Goal: Task Accomplishment & Management: Complete application form

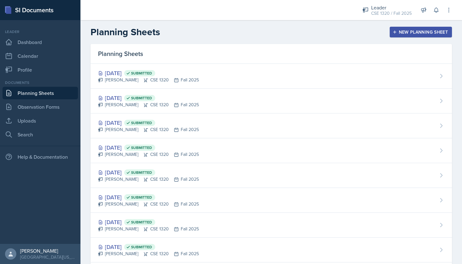
click at [52, 97] on link "Planning Sheets" at bounding box center [40, 93] width 75 height 13
click at [402, 35] on div "New Planning Sheet" at bounding box center [421, 32] width 54 height 5
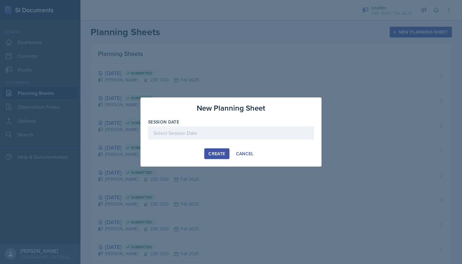
click at [226, 134] on div at bounding box center [231, 132] width 166 height 13
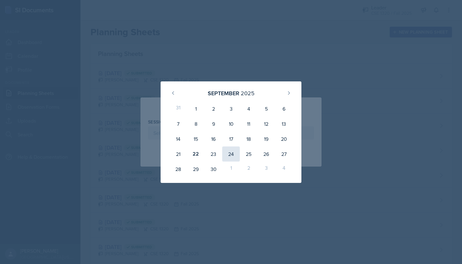
click at [228, 151] on div "24" at bounding box center [231, 154] width 18 height 15
type input "September 24th, 2025"
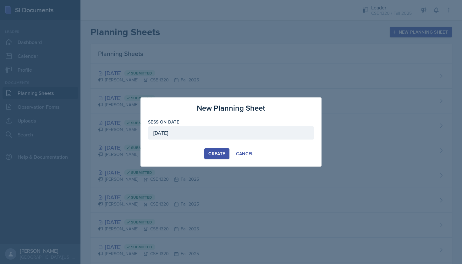
click at [220, 152] on div "Create" at bounding box center [217, 153] width 17 height 5
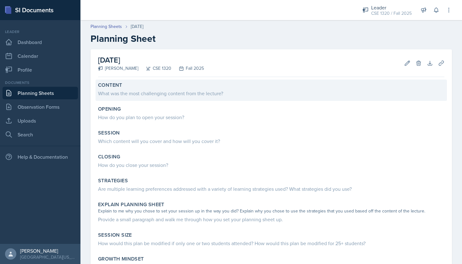
click at [174, 93] on div "What was the most challenging content from the lecture?" at bounding box center [271, 94] width 347 height 8
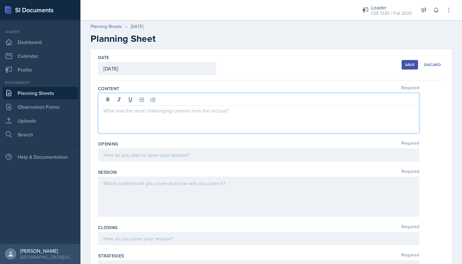
click at [135, 101] on div at bounding box center [258, 113] width 321 height 40
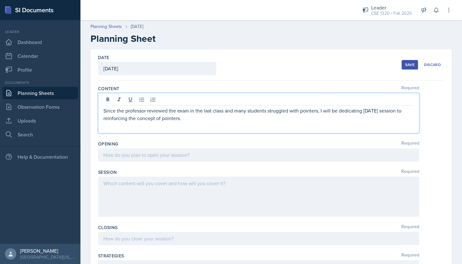
click at [102, 111] on div "Since the professor reviewed the exam in the last class and many students strug…" at bounding box center [258, 113] width 321 height 40
click at [104, 109] on p "Since the professor reviewed the exam in the last class and many students strug…" at bounding box center [258, 114] width 311 height 15
click at [140, 99] on icon at bounding box center [142, 100] width 6 height 6
click at [191, 119] on p "Since the professor reviewed the exam in the last class and many students strug…" at bounding box center [262, 114] width 306 height 15
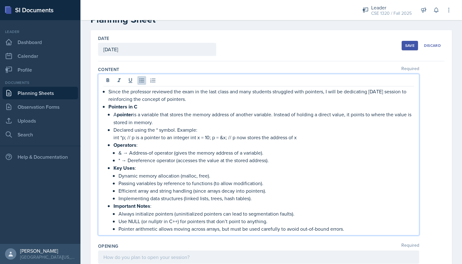
scroll to position [20, 0]
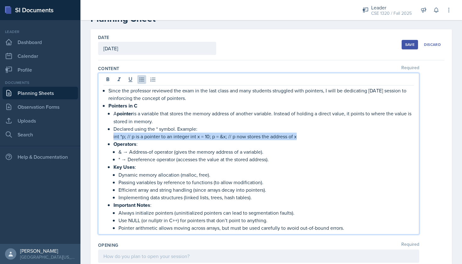
drag, startPoint x: 304, startPoint y: 137, endPoint x: 114, endPoint y: 135, distance: 189.7
click at [114, 135] on p "int *p; // p is a pointer to an integer int x = 10; p = &x; // p now stores the…" at bounding box center [264, 137] width 301 height 8
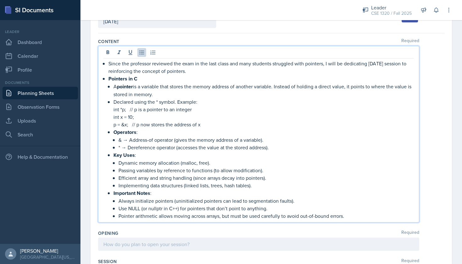
scroll to position [97, 0]
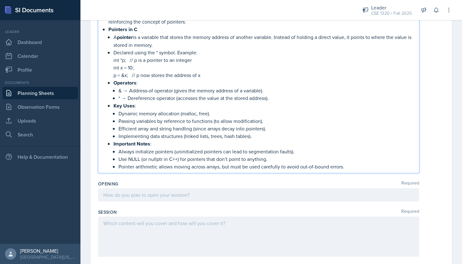
click at [180, 195] on div at bounding box center [258, 194] width 321 height 13
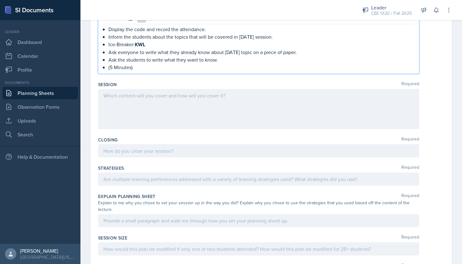
scroll to position [282, 0]
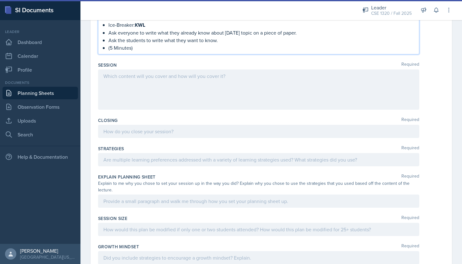
click at [137, 137] on div at bounding box center [258, 131] width 321 height 13
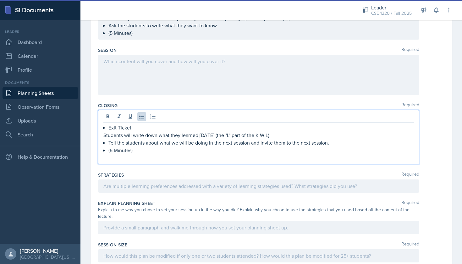
scroll to position [286, 0]
click at [160, 184] on div at bounding box center [258, 185] width 321 height 13
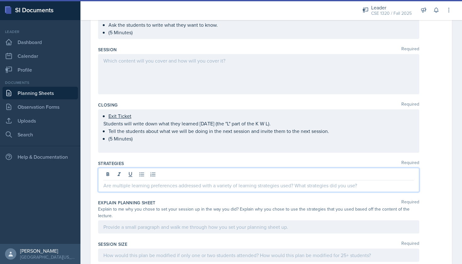
click at [134, 189] on p at bounding box center [258, 186] width 311 height 8
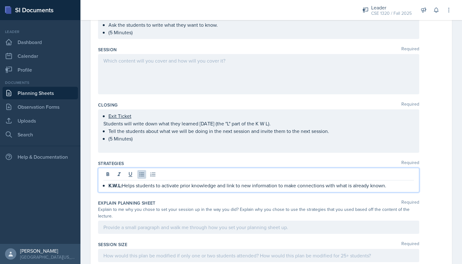
click at [186, 60] on div at bounding box center [258, 74] width 321 height 40
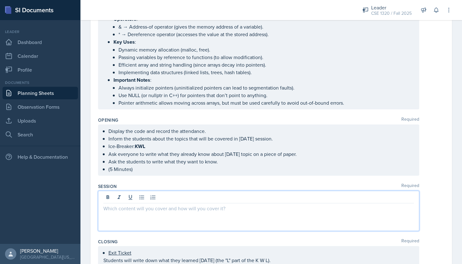
scroll to position [187, 0]
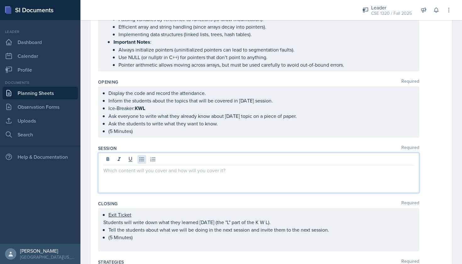
click at [142, 159] on icon at bounding box center [141, 160] width 5 height 4
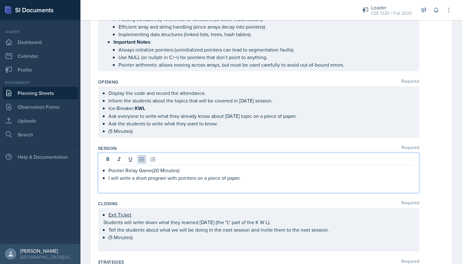
click at [245, 178] on p "I will write a short program with pointers on a piece of paper." at bounding box center [262, 178] width 306 height 8
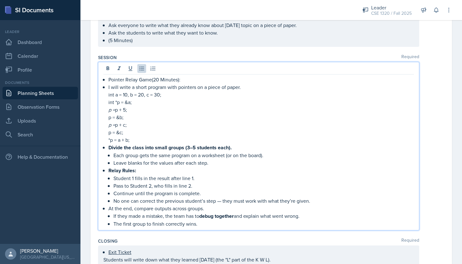
scroll to position [280, 0]
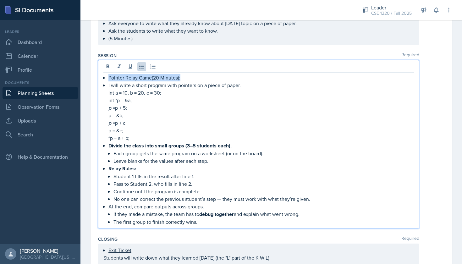
drag, startPoint x: 183, startPoint y: 76, endPoint x: 109, endPoint y: 78, distance: 74.9
click at [109, 78] on p "Pointer Relay Game(20 Minutes):" at bounding box center [262, 78] width 306 height 8
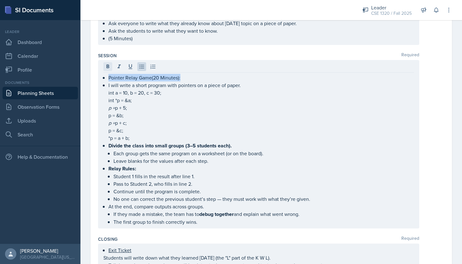
click at [108, 67] on icon at bounding box center [108, 66] width 3 height 4
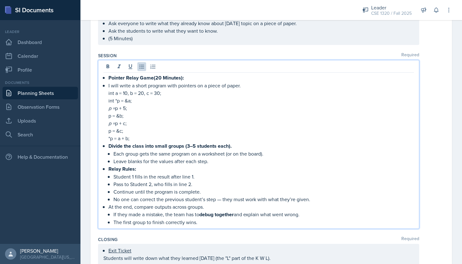
click at [237, 117] on p "p = &b;" at bounding box center [262, 116] width 306 height 8
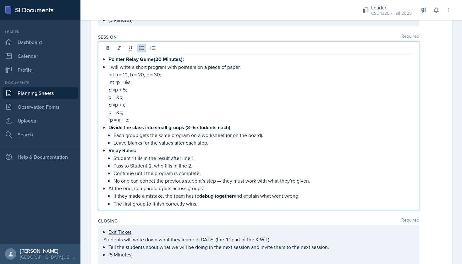
scroll to position [302, 0]
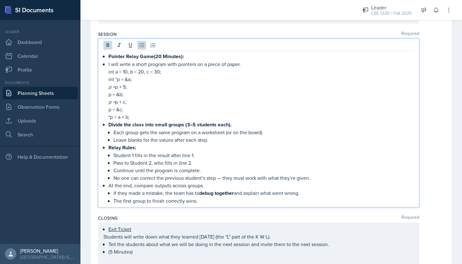
drag, startPoint x: 201, startPoint y: 193, endPoint x: 236, endPoint y: 192, distance: 34.9
click at [234, 192] on strong "debug together" at bounding box center [216, 193] width 35 height 7
click at [239, 156] on p "Student 1 fills in the result after line 1." at bounding box center [264, 156] width 301 height 8
drag, startPoint x: 136, startPoint y: 146, endPoint x: 109, endPoint y: 146, distance: 26.4
click at [109, 146] on strong "Relay Rules:" at bounding box center [123, 147] width 28 height 7
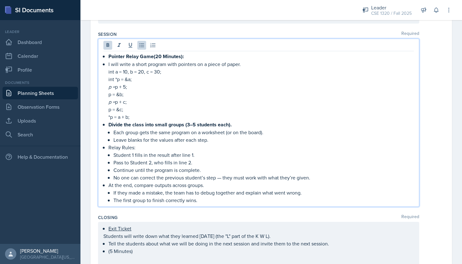
click at [231, 125] on strong "Divide the class into small groups (3–5 students each)." at bounding box center [170, 124] width 123 height 7
drag, startPoint x: 193, startPoint y: 124, endPoint x: 108, endPoint y: 125, distance: 85.9
click at [108, 125] on div "Pointer Relay Game(20 Minutes): I will write a short program with pointers on a…" at bounding box center [258, 129] width 311 height 152
click at [202, 202] on p "The first group to finish correctly wins." at bounding box center [264, 200] width 301 height 8
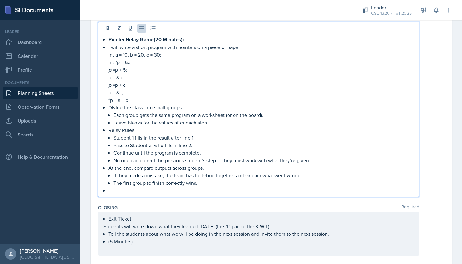
scroll to position [323, 0]
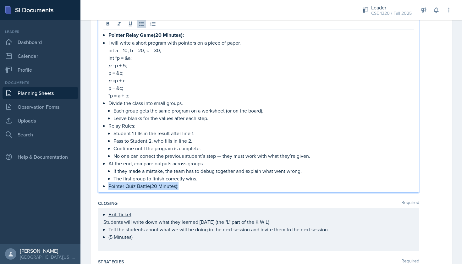
drag, startPoint x: 180, startPoint y: 187, endPoint x: 108, endPoint y: 186, distance: 72.4
click at [108, 186] on div "Pointer Relay Game(20 Minutes): I will write a short program with pointers on a…" at bounding box center [258, 110] width 311 height 159
click at [190, 187] on p "Pointer Quiz Battle(20 Minutes):" at bounding box center [262, 186] width 306 height 8
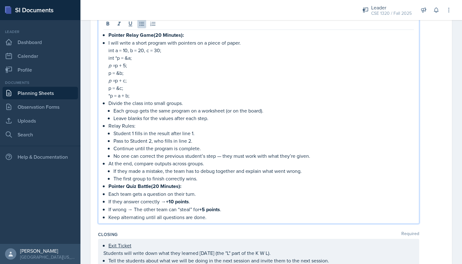
click at [164, 201] on p "If they answer correctly → +10 points ." at bounding box center [262, 202] width 306 height 8
click at [131, 211] on p "If wrong → The other team can “steal” for +5 points ." at bounding box center [262, 210] width 306 height 8
drag, startPoint x: 219, startPoint y: 209, endPoint x: 197, endPoint y: 209, distance: 22.0
click at [197, 209] on p "If wrong: The other team can “steal” for +5 points ." at bounding box center [262, 210] width 306 height 8
drag, startPoint x: 186, startPoint y: 202, endPoint x: 163, endPoint y: 203, distance: 23.3
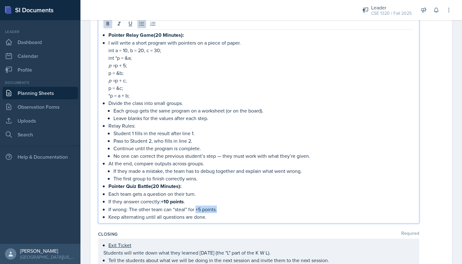
click at [163, 203] on p "If they answer correctly: +10 points ." at bounding box center [262, 202] width 306 height 8
click at [214, 217] on p "Keep alternating until all questions are done." at bounding box center [262, 217] width 306 height 8
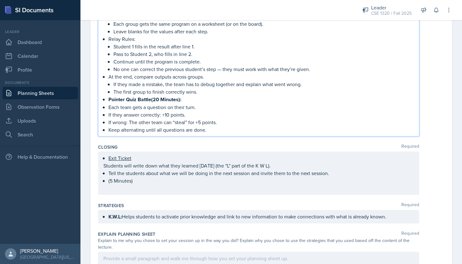
scroll to position [413, 0]
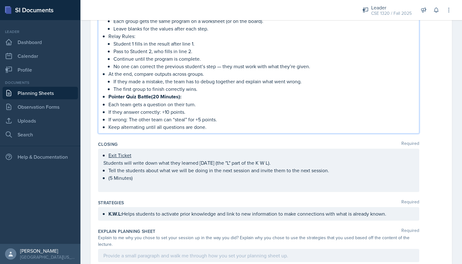
click at [390, 215] on div "K.W.L: Helps students to activate prior knowledge and link to new information t…" at bounding box center [258, 214] width 321 height 14
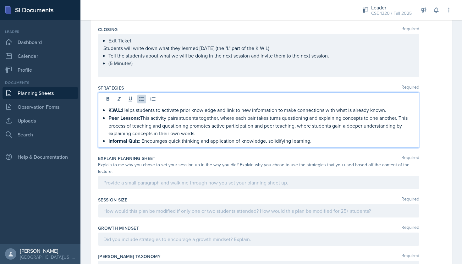
scroll to position [524, 0]
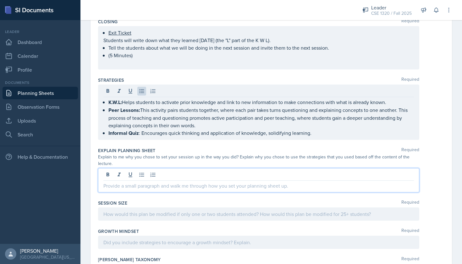
click at [159, 168] on div at bounding box center [258, 180] width 321 height 24
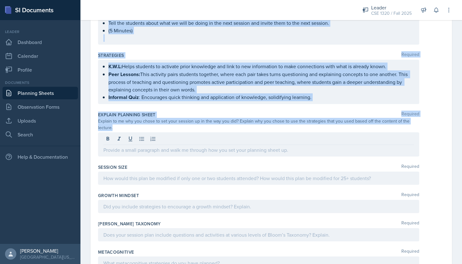
scroll to position [550, 0]
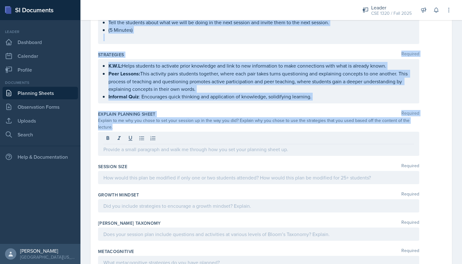
drag, startPoint x: 99, startPoint y: 88, endPoint x: 185, endPoint y: 152, distance: 106.8
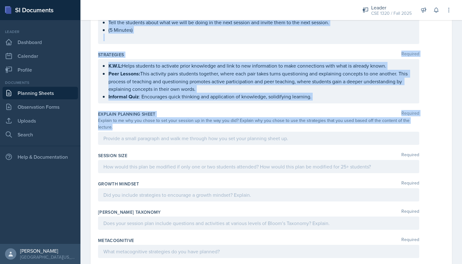
copy div "Content Required Since the professor reviewed the exam in the last class and ma…"
click at [158, 137] on div at bounding box center [258, 138] width 321 height 13
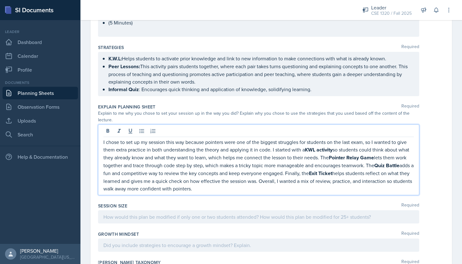
scroll to position [557, 0]
drag, startPoint x: 220, startPoint y: 185, endPoint x: 103, endPoint y: 136, distance: 127.2
click at [103, 136] on div "I chose to set up my session this way because pointers were one of the biggest …" at bounding box center [258, 159] width 321 height 71
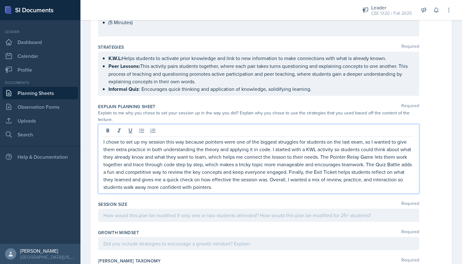
click at [168, 210] on div at bounding box center [258, 215] width 321 height 13
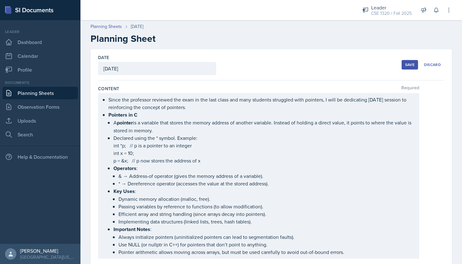
scroll to position [0, 0]
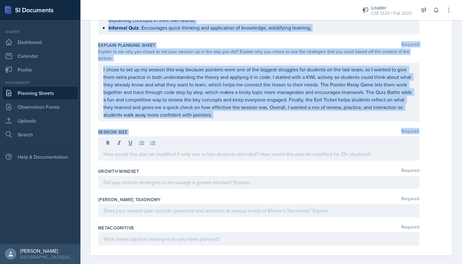
drag, startPoint x: 97, startPoint y: 86, endPoint x: 161, endPoint y: 136, distance: 81.6
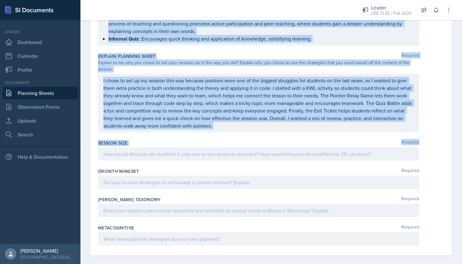
copy div "Content Required Since the professor reviewed the exam in the last class and ma…"
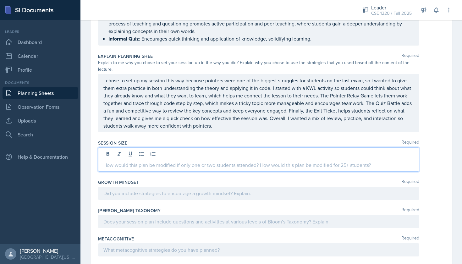
click at [147, 148] on div at bounding box center [258, 160] width 321 height 24
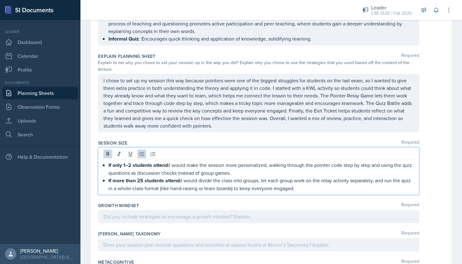
drag, startPoint x: 299, startPoint y: 182, endPoint x: 108, endPoint y: 156, distance: 193.3
click at [108, 161] on div "If only 1–2 students attend: I would make the session more personalized, walkin…" at bounding box center [258, 176] width 311 height 31
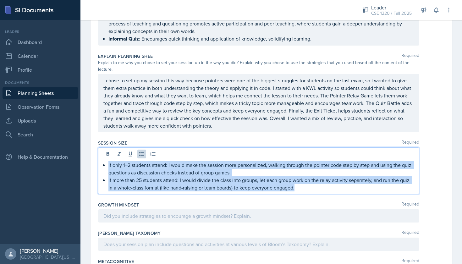
click at [323, 181] on p "If more than 25 students attend: I would divide the class into groups, let each…" at bounding box center [262, 183] width 306 height 15
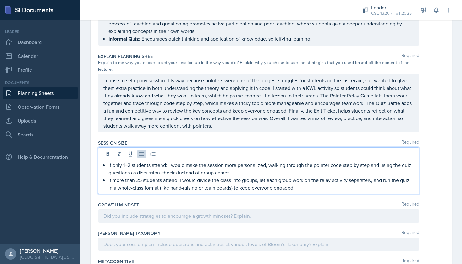
click at [202, 182] on p "If more than 25 students attend: I would divide the class into groups, let each…" at bounding box center [262, 183] width 306 height 15
click at [167, 161] on p "If only 1–2 students attend: I would make the session more personalized, walkin…" at bounding box center [262, 168] width 306 height 15
click at [184, 161] on p "If only 1–2 students attend, I would make the session more personalized, walkin…" at bounding box center [262, 168] width 306 height 15
click at [196, 176] on p "If more than 25 students attend, I would divide the class into groups, let each…" at bounding box center [262, 183] width 306 height 15
click at [263, 178] on p "If more than 25 students attend, I will divide the class into groups, let each …" at bounding box center [262, 183] width 306 height 15
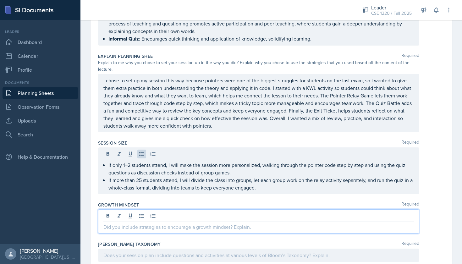
click at [229, 212] on div at bounding box center [258, 221] width 321 height 24
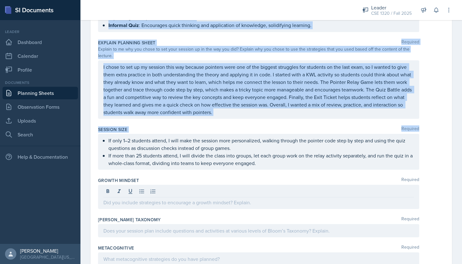
scroll to position [641, 0]
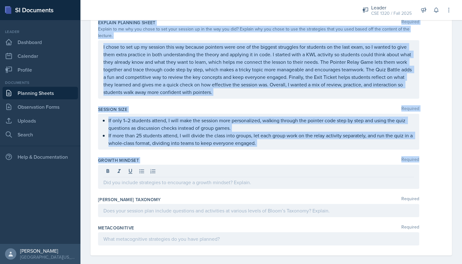
drag, startPoint x: 98, startPoint y: 88, endPoint x: 190, endPoint y: 166, distance: 120.5
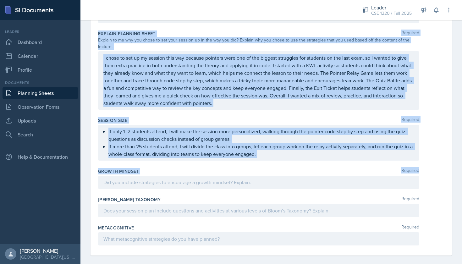
copy div "Content Required Since the professor reviewed the exam in the last class and ma…"
click at [176, 180] on div at bounding box center [258, 182] width 321 height 13
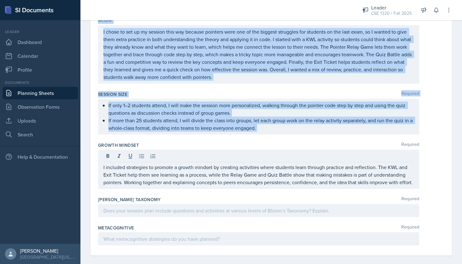
scroll to position [0, 0]
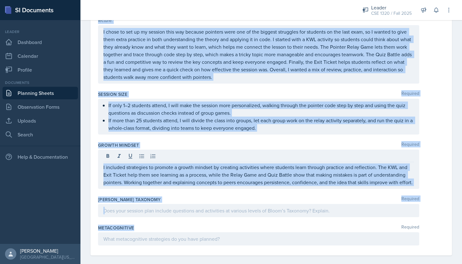
drag, startPoint x: 97, startPoint y: 86, endPoint x: 193, endPoint y: 223, distance: 167.4
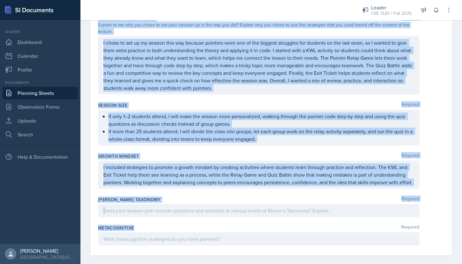
copy div "Content Required Since the professor reviewed the exam in the last class and ma…"
click at [152, 207] on p at bounding box center [258, 211] width 311 height 8
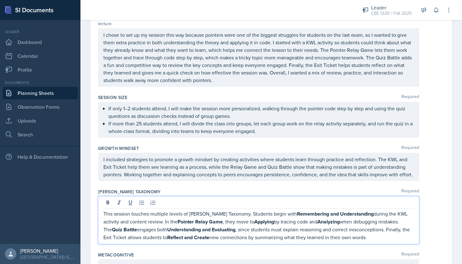
scroll to position [655, 0]
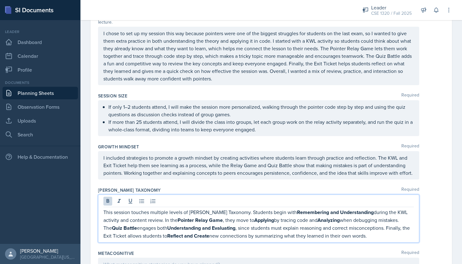
drag, startPoint x: 360, startPoint y: 231, endPoint x: 101, endPoint y: 205, distance: 259.8
click at [101, 205] on div "This session touches multiple levels of Bloom’s Taxonomy. Students begin with R…" at bounding box center [258, 219] width 321 height 48
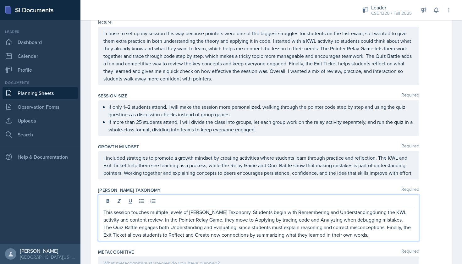
click at [345, 230] on p "This session touches multiple levels of Bloom’s Taxonomy. Students begin with R…" at bounding box center [258, 224] width 311 height 30
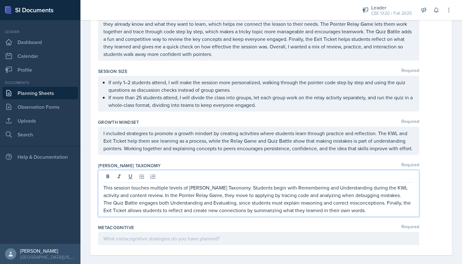
scroll to position [679, 0]
click at [135, 235] on div at bounding box center [258, 238] width 321 height 13
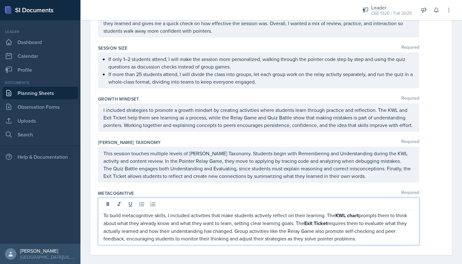
scroll to position [702, 0]
click at [311, 220] on strong "Exit Ticket" at bounding box center [315, 223] width 23 height 7
drag, startPoint x: 359, startPoint y: 233, endPoint x: 99, endPoint y: 208, distance: 261.3
click at [99, 208] on div "To build metacognitive skills, I included activities that make students activel…" at bounding box center [258, 221] width 321 height 47
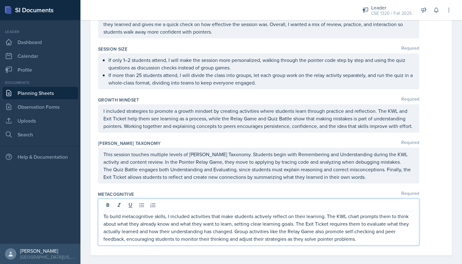
click at [365, 233] on p "To build metacognitive skills, I included activities that make students activel…" at bounding box center [258, 228] width 311 height 30
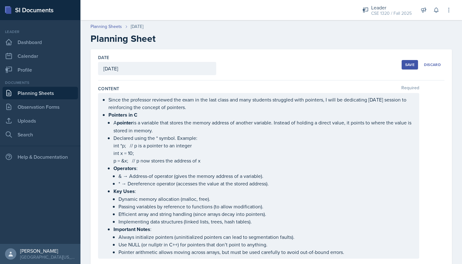
scroll to position [0, 0]
click at [411, 62] on div "Save" at bounding box center [409, 64] width 9 height 5
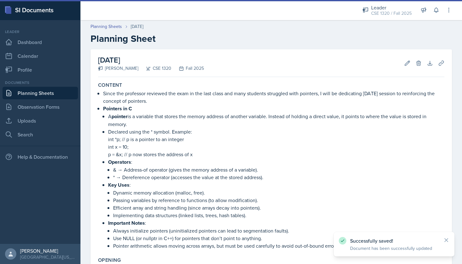
scroll to position [640, 0]
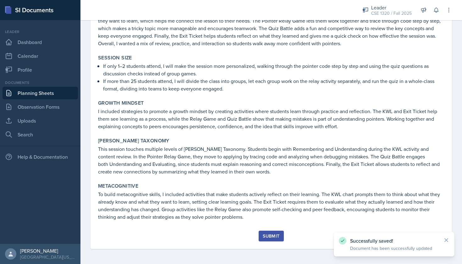
click at [57, 94] on link "Planning Sheets" at bounding box center [40, 93] width 75 height 13
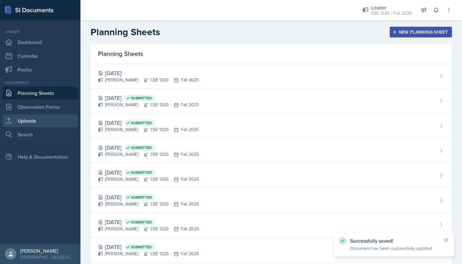
click at [45, 119] on link "Uploads" at bounding box center [40, 120] width 75 height 13
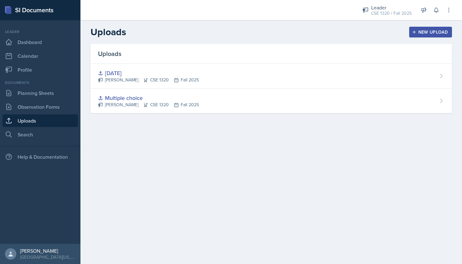
click at [426, 32] on div "New Upload" at bounding box center [431, 32] width 35 height 5
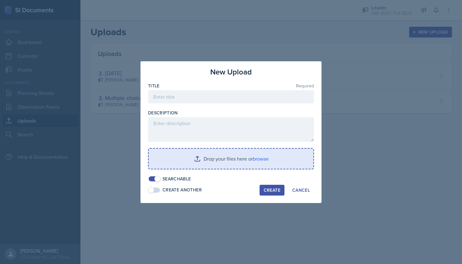
click at [222, 164] on input "file" at bounding box center [231, 159] width 165 height 20
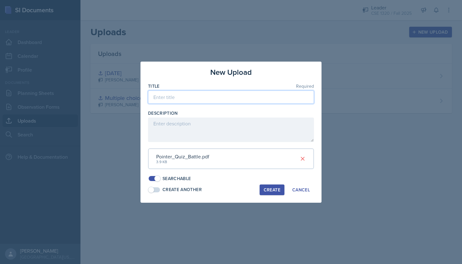
click at [227, 101] on input at bounding box center [231, 97] width 166 height 13
type input "Sept 24"
click at [274, 190] on div "Create" at bounding box center [272, 189] width 17 height 5
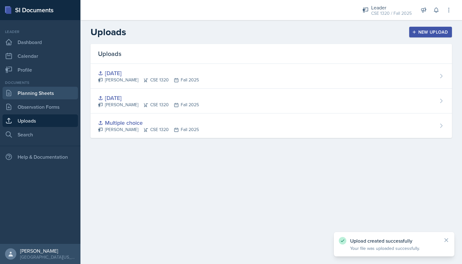
click at [45, 96] on link "Planning Sheets" at bounding box center [40, 93] width 75 height 13
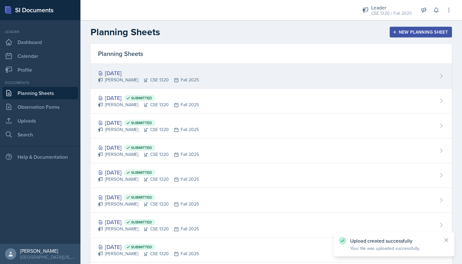
click at [249, 78] on div "Sep 24th, 2025 Nishan Koirala CSE 1320 Fall 2025" at bounding box center [272, 76] width 362 height 25
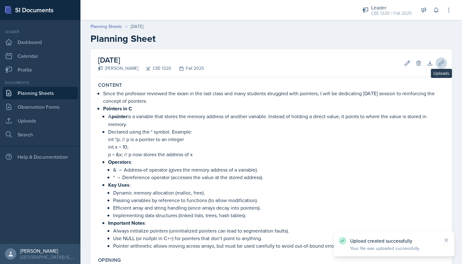
click at [443, 63] on icon at bounding box center [441, 63] width 6 height 6
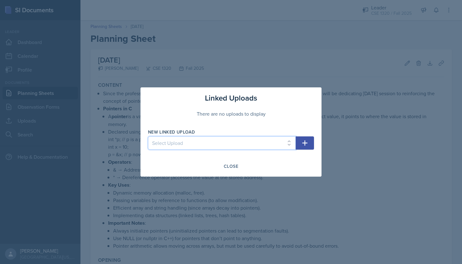
select select "1ff5dbd4-daf5-4d9d-b866-6f8893e1e938"
click at [308, 145] on icon "button" at bounding box center [305, 143] width 8 height 8
select select
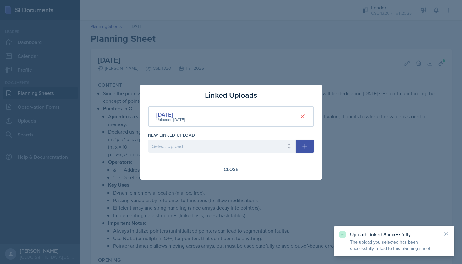
click at [377, 155] on div at bounding box center [231, 132] width 462 height 264
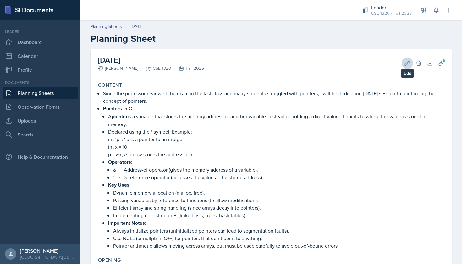
click at [409, 64] on icon at bounding box center [407, 63] width 6 height 6
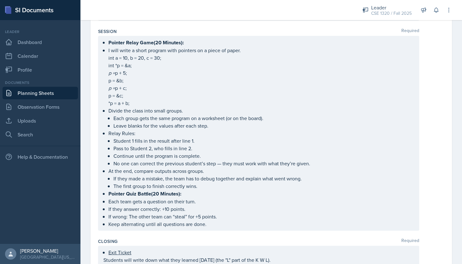
scroll to position [301, 0]
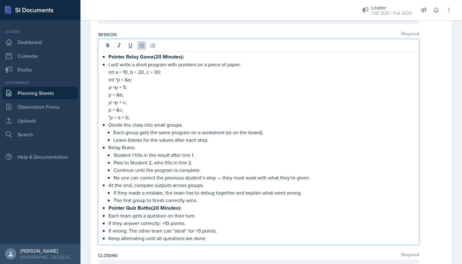
click at [265, 121] on li "Divide the class into small groups. Each group gets the same program on a works…" at bounding box center [262, 132] width 306 height 23
click at [357, 154] on p "Student 1 fills in the result after line 1." at bounding box center [264, 155] width 301 height 8
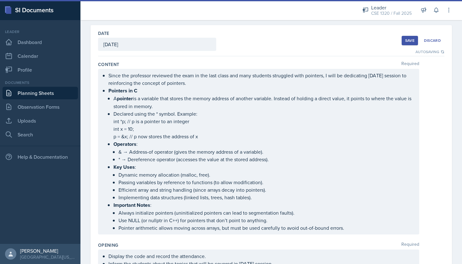
scroll to position [0, 0]
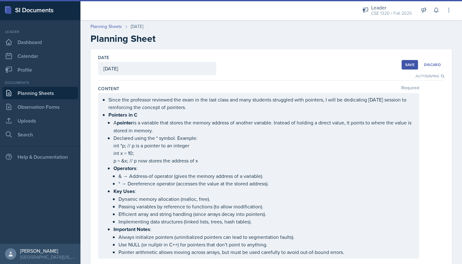
click at [410, 66] on div "Save" at bounding box center [409, 64] width 9 height 5
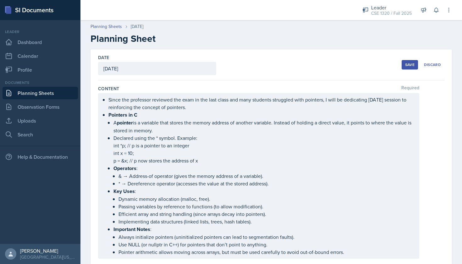
click at [409, 66] on div "Save" at bounding box center [409, 64] width 9 height 5
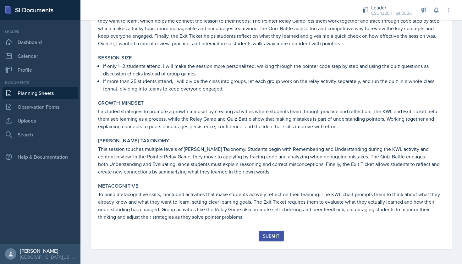
scroll to position [640, 0]
click at [275, 234] on div "Submit" at bounding box center [271, 236] width 17 height 5
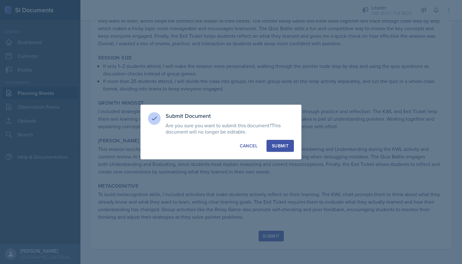
click at [284, 149] on div "Submit" at bounding box center [280, 146] width 17 height 6
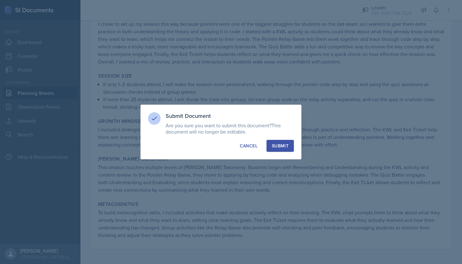
scroll to position [622, 0]
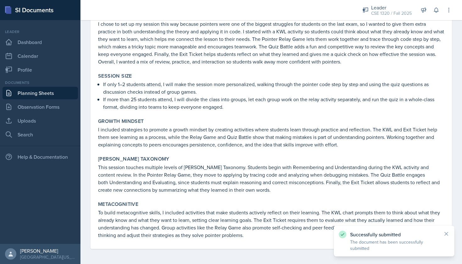
click at [32, 91] on link "Planning Sheets" at bounding box center [40, 93] width 75 height 13
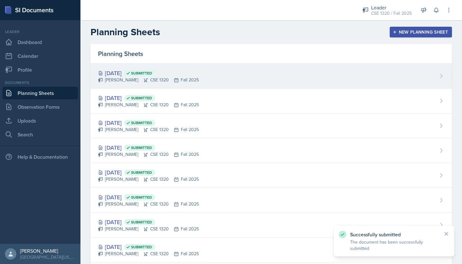
click at [226, 83] on div "Sep 24th, 2025 Submitted Nishan Koirala CSE 1320 Fall 2025" at bounding box center [272, 76] width 362 height 25
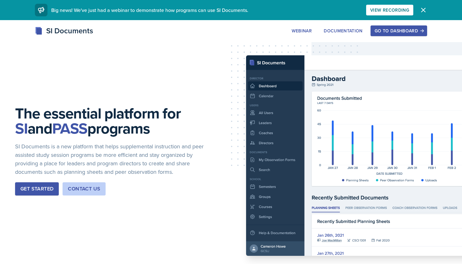
click at [399, 38] on div "SI Documents Webinar Documentation Go to Dashboard Sign Up Go to Dashboard" at bounding box center [231, 37] width 462 height 25
click at [399, 32] on div "Go to Dashboard" at bounding box center [399, 30] width 48 height 5
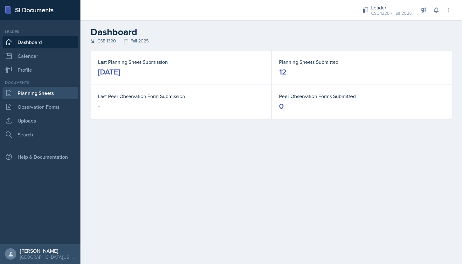
click at [53, 96] on link "Planning Sheets" at bounding box center [40, 93] width 75 height 13
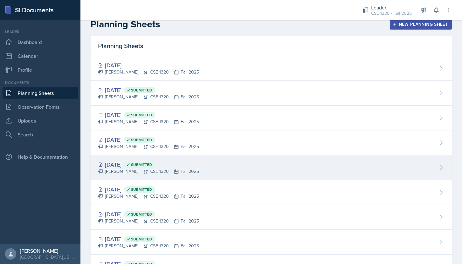
scroll to position [9, 0]
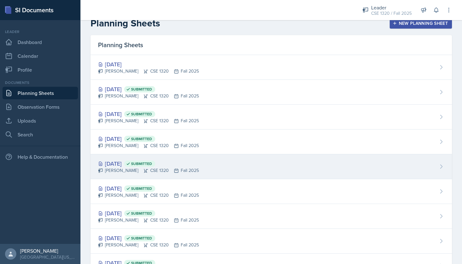
click at [215, 170] on div "[DATE] Submitted [PERSON_NAME] CSE 1320 Fall 2025" at bounding box center [272, 166] width 362 height 25
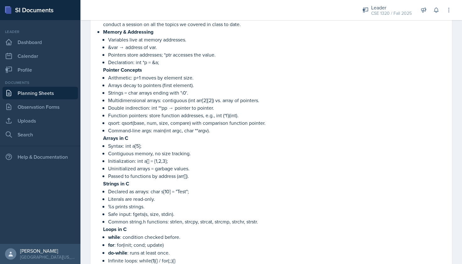
scroll to position [75, 0]
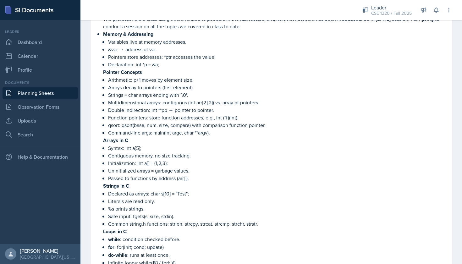
click at [44, 94] on link "Planning Sheets" at bounding box center [40, 93] width 75 height 13
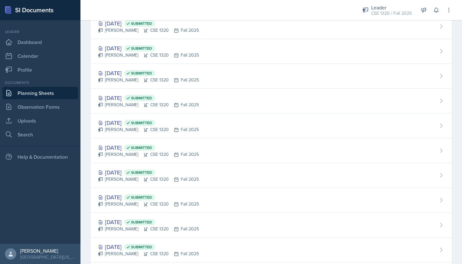
click at [61, 96] on link "Planning Sheets" at bounding box center [40, 93] width 75 height 13
click at [381, 12] on div "CSE 1320 / Fall 2025" at bounding box center [391, 13] width 41 height 7
click at [382, 25] on div "Leader" at bounding box center [391, 29] width 40 height 8
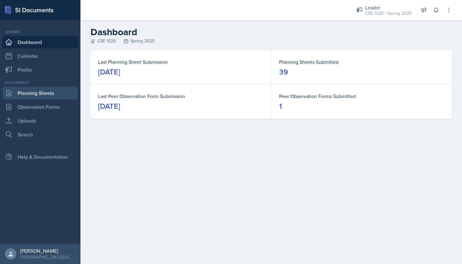
click at [47, 95] on link "Planning Sheets" at bounding box center [40, 93] width 75 height 13
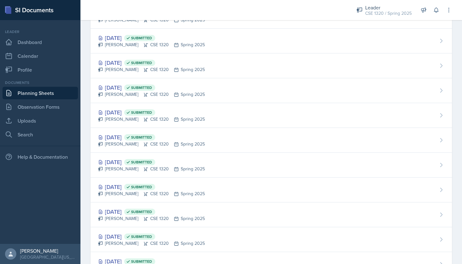
scroll to position [296, 0]
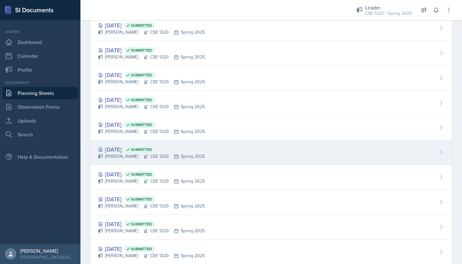
click at [212, 153] on div "[DATE] Submitted [PERSON_NAME] CSE 1320 Spring 2025" at bounding box center [272, 152] width 362 height 25
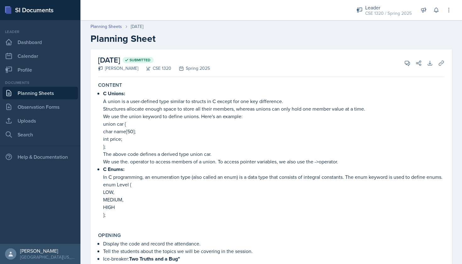
click at [38, 92] on link "Planning Sheets" at bounding box center [40, 93] width 75 height 13
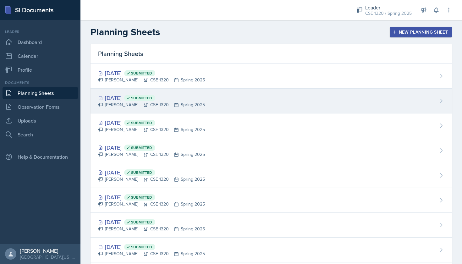
click at [233, 101] on div "[DATE] Submitted [PERSON_NAME] CSE 1320 Spring 2025" at bounding box center [272, 101] width 362 height 25
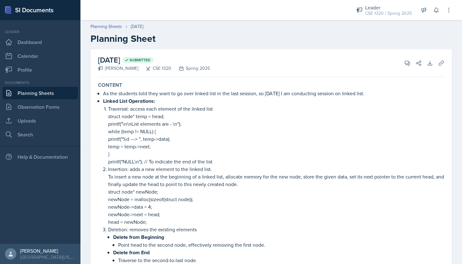
click at [58, 95] on link "Planning Sheets" at bounding box center [40, 93] width 75 height 13
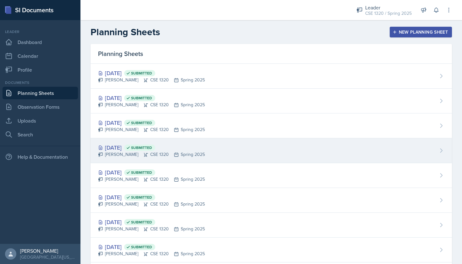
click at [255, 142] on div "[DATE] Submitted [PERSON_NAME] CSE 1320 Spring 2025" at bounding box center [272, 150] width 362 height 25
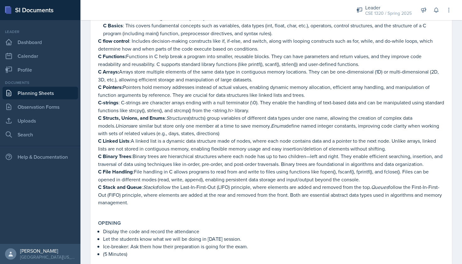
scroll to position [79, 0]
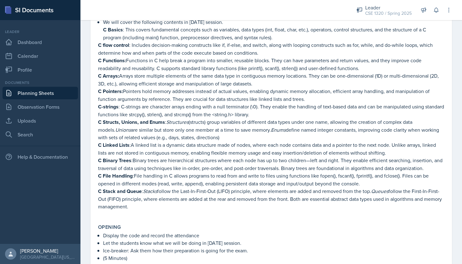
click at [57, 93] on link "Planning Sheets" at bounding box center [40, 93] width 75 height 13
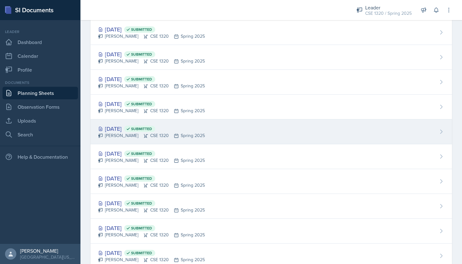
scroll to position [199, 0]
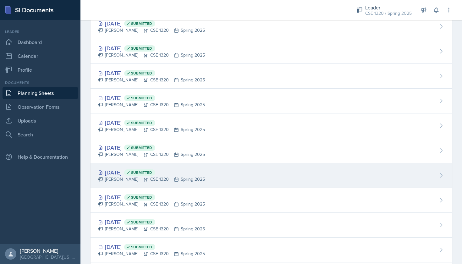
click at [244, 170] on div "[DATE] Submitted [PERSON_NAME] CSE 1320 Spring 2025" at bounding box center [272, 175] width 362 height 25
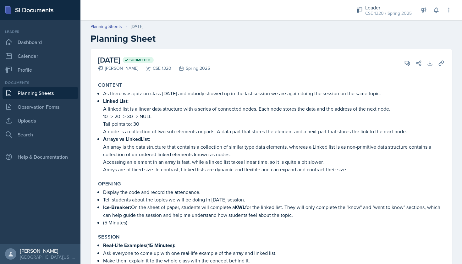
click at [59, 93] on link "Planning Sheets" at bounding box center [40, 93] width 75 height 13
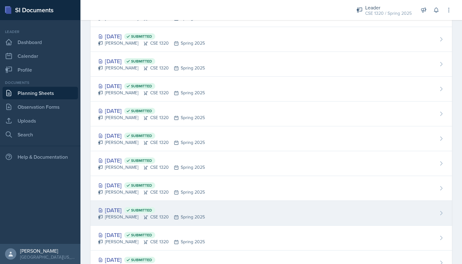
scroll to position [199, 0]
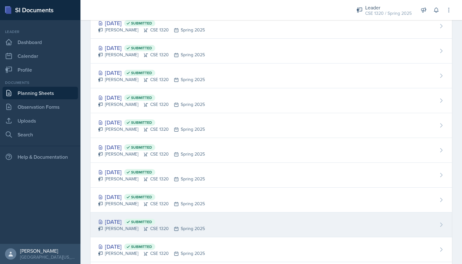
click at [212, 222] on div "[DATE] Submitted [PERSON_NAME] CSE 1320 Spring 2025" at bounding box center [272, 225] width 362 height 25
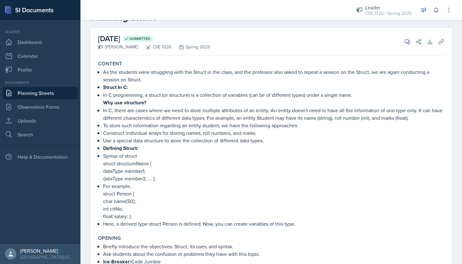
scroll to position [22, 0]
click at [61, 90] on link "Planning Sheets" at bounding box center [40, 93] width 75 height 13
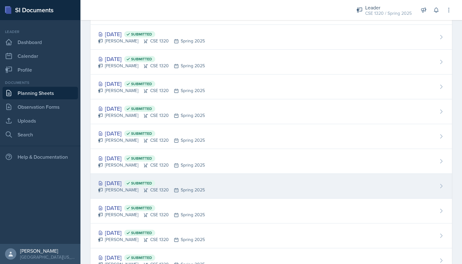
scroll to position [243, 0]
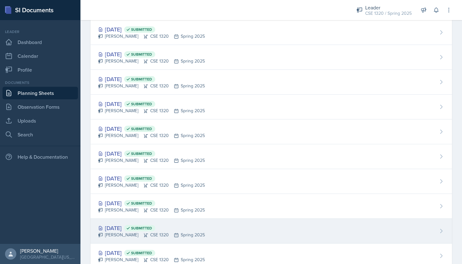
click at [224, 221] on div "[DATE] Submitted [PERSON_NAME] CSE 1320 Spring 2025" at bounding box center [272, 231] width 362 height 25
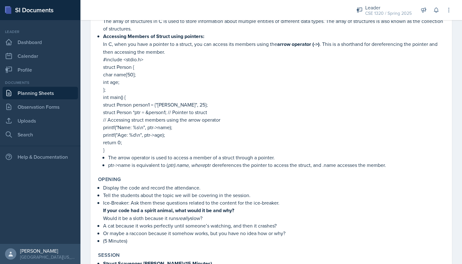
scroll to position [102, 0]
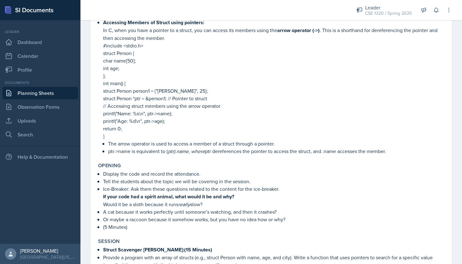
click at [60, 92] on link "Planning Sheets" at bounding box center [40, 93] width 75 height 13
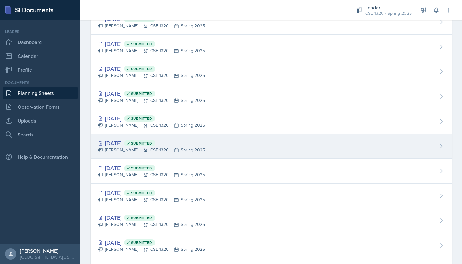
scroll to position [364, 0]
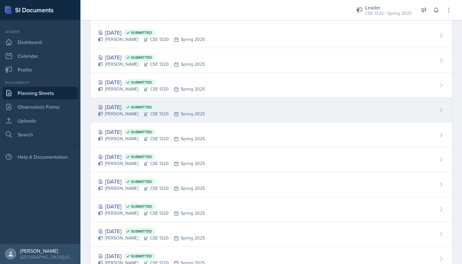
click at [237, 114] on div "[DATE] Submitted [PERSON_NAME] CSE 1320 Spring 2025" at bounding box center [272, 110] width 362 height 25
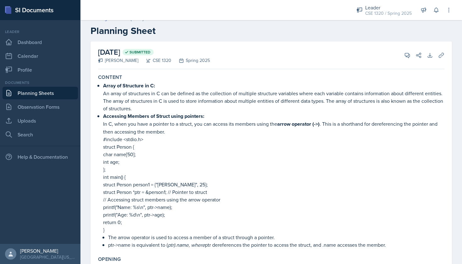
scroll to position [9, 0]
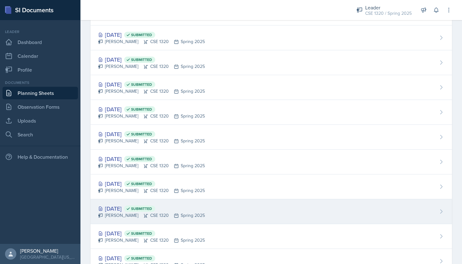
scroll to position [238, 0]
click at [231, 208] on div "[DATE] Submitted [PERSON_NAME] CSE 1320 Spring 2025" at bounding box center [272, 210] width 362 height 25
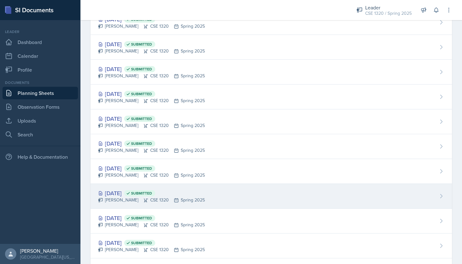
scroll to position [208, 0]
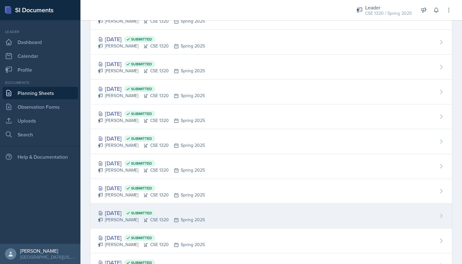
click at [244, 216] on div "[DATE] Submitted [PERSON_NAME] CSE 1320 Spring 2025" at bounding box center [272, 216] width 362 height 25
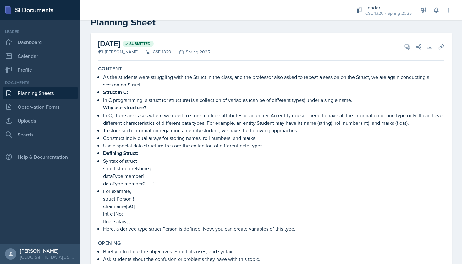
scroll to position [46, 0]
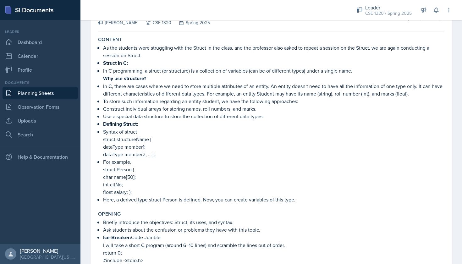
click at [56, 92] on link "Planning Sheets" at bounding box center [40, 93] width 75 height 13
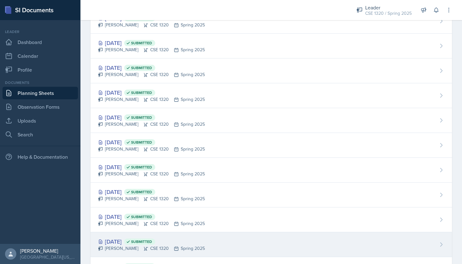
scroll to position [211, 0]
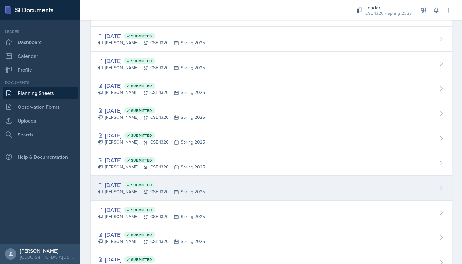
click at [242, 181] on div "[DATE] Submitted [PERSON_NAME] CSE 1320 Spring 2025" at bounding box center [272, 188] width 362 height 25
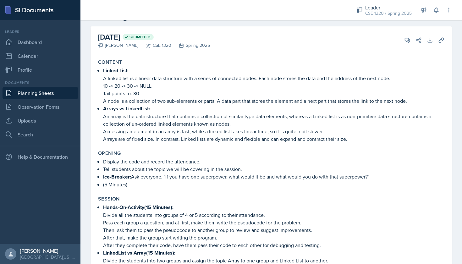
scroll to position [39, 0]
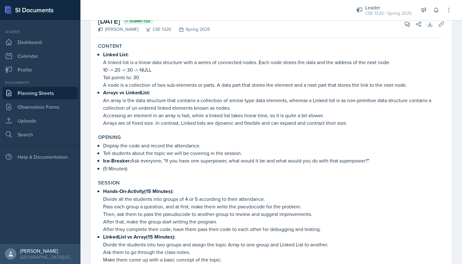
click at [69, 94] on link "Planning Sheets" at bounding box center [40, 93] width 75 height 13
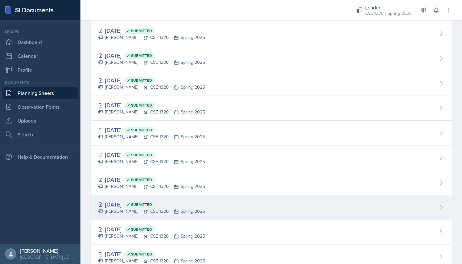
scroll to position [269, 0]
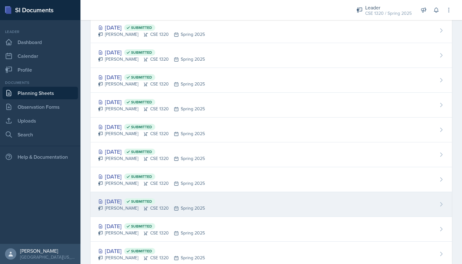
click at [226, 204] on div "[DATE] Submitted [PERSON_NAME] CSE 1320 Spring 2025" at bounding box center [272, 204] width 362 height 25
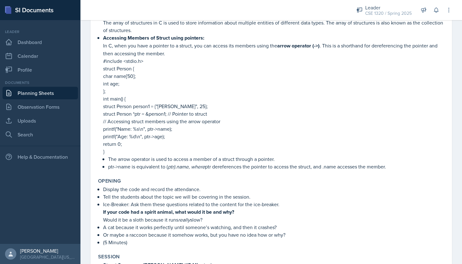
scroll to position [86, 0]
click at [64, 93] on link "Planning Sheets" at bounding box center [40, 93] width 75 height 13
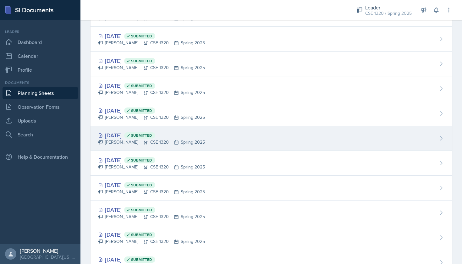
scroll to position [341, 0]
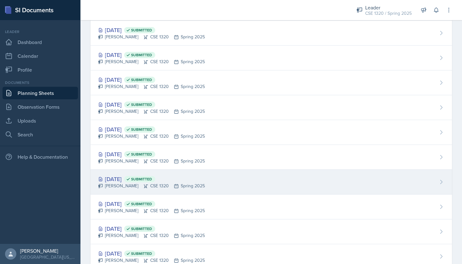
click at [220, 180] on div "[DATE] Submitted [PERSON_NAME] CSE 1320 Spring 2025" at bounding box center [272, 182] width 362 height 25
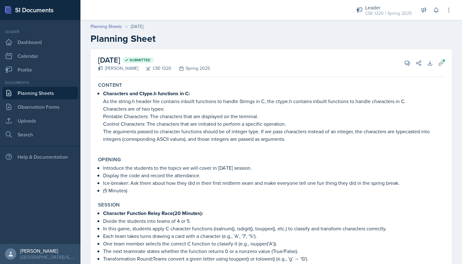
click at [50, 94] on link "Planning Sheets" at bounding box center [40, 93] width 75 height 13
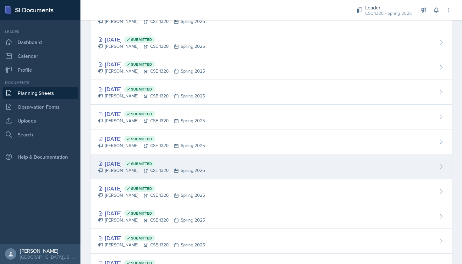
scroll to position [359, 0]
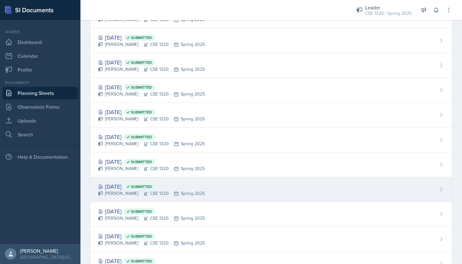
click at [217, 187] on div "[DATE] Submitted [PERSON_NAME] CSE 1320 Spring 2025" at bounding box center [272, 189] width 362 height 25
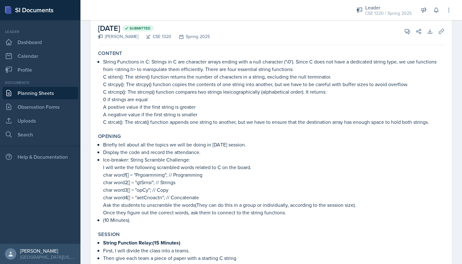
scroll to position [31, 0]
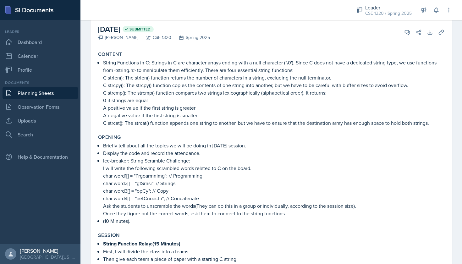
click at [64, 92] on link "Planning Sheets" at bounding box center [40, 93] width 75 height 13
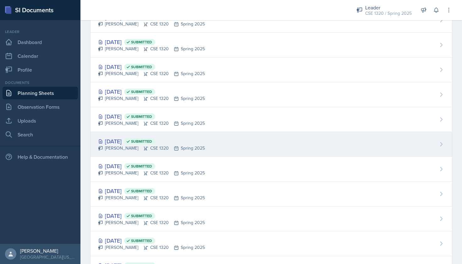
scroll to position [493, 0]
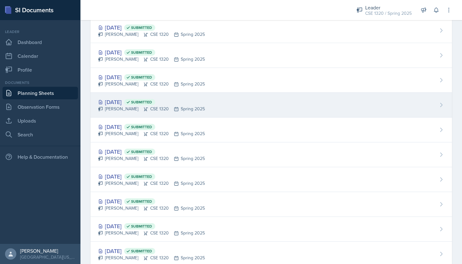
click at [224, 100] on div "[DATE] Submitted [PERSON_NAME] CSE 1320 Spring 2025" at bounding box center [272, 105] width 362 height 25
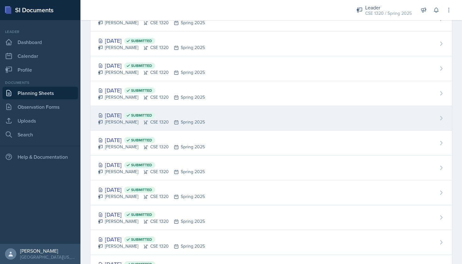
scroll to position [367, 0]
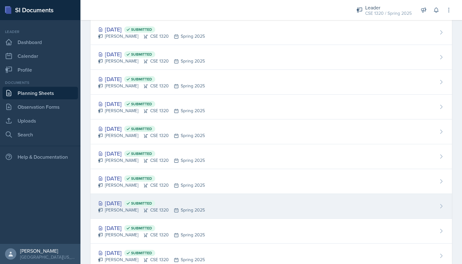
click at [220, 207] on div "[DATE] Submitted [PERSON_NAME] CSE 1320 Spring 2025" at bounding box center [272, 206] width 362 height 25
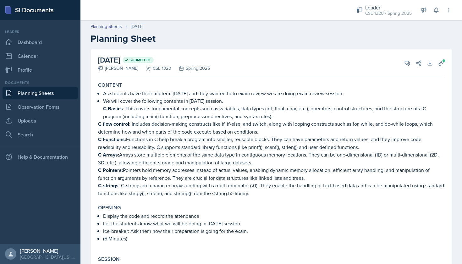
click at [51, 92] on link "Planning Sheets" at bounding box center [40, 93] width 75 height 13
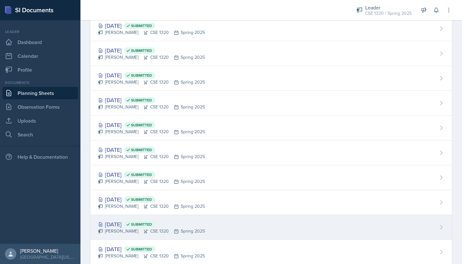
scroll to position [402, 0]
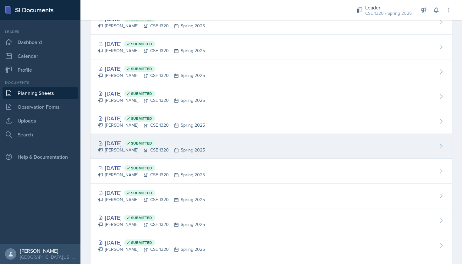
click at [222, 144] on div "[DATE] Submitted [PERSON_NAME] CSE 1320 Spring 2025" at bounding box center [272, 146] width 362 height 25
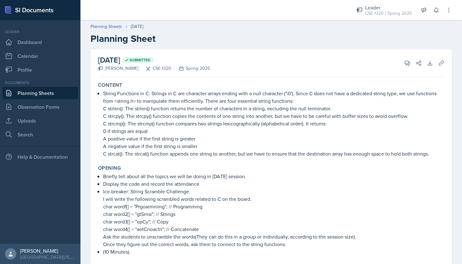
scroll to position [6, 0]
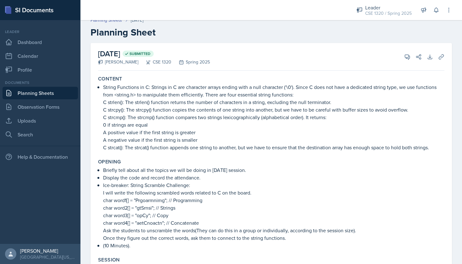
click at [56, 91] on link "Planning Sheets" at bounding box center [40, 93] width 75 height 13
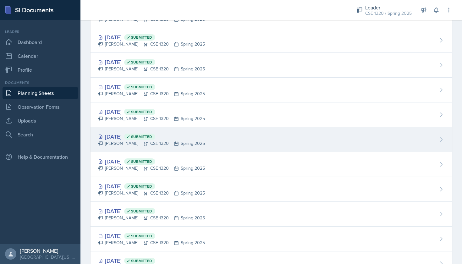
scroll to position [376, 0]
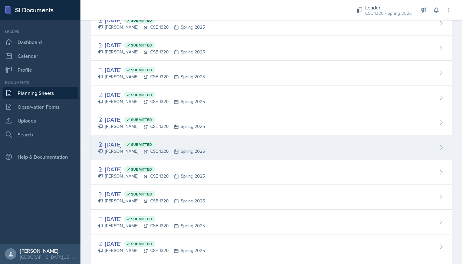
click at [226, 146] on div "[DATE] Submitted [PERSON_NAME] CSE 1320 Spring 2025" at bounding box center [272, 147] width 362 height 25
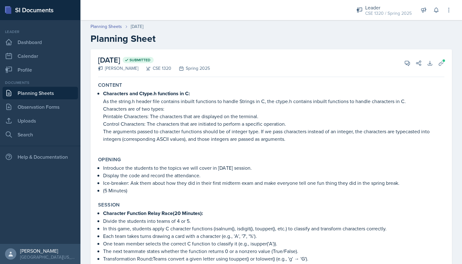
scroll to position [8, 0]
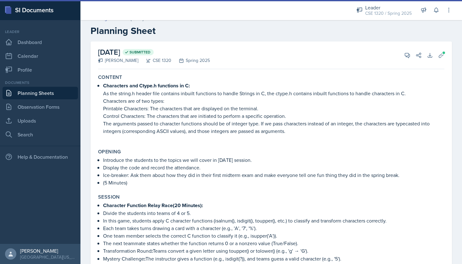
click at [57, 92] on link "Planning Sheets" at bounding box center [40, 93] width 75 height 13
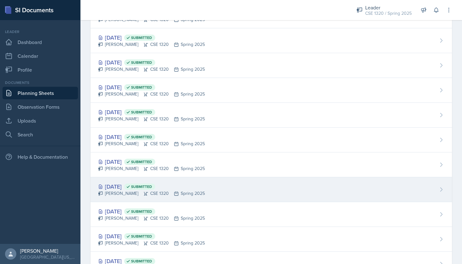
scroll to position [311, 0]
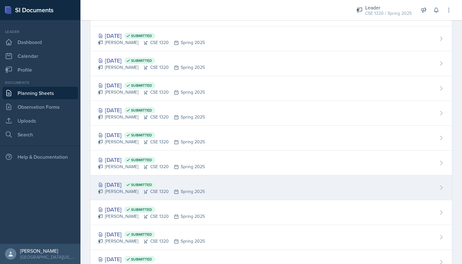
click at [220, 185] on div "[DATE] Submitted [PERSON_NAME] CSE 1320 Spring 2025" at bounding box center [272, 188] width 362 height 25
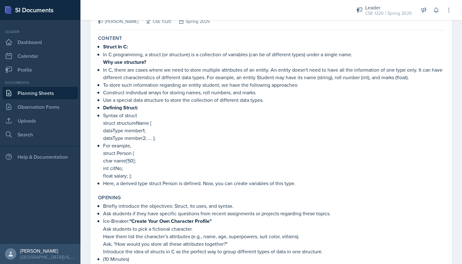
scroll to position [40, 0]
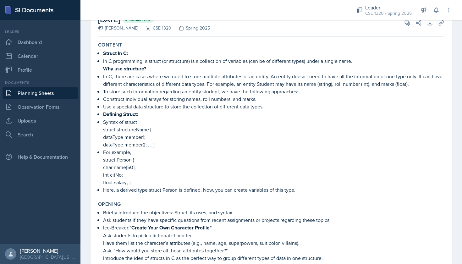
click at [65, 93] on link "Planning Sheets" at bounding box center [40, 93] width 75 height 13
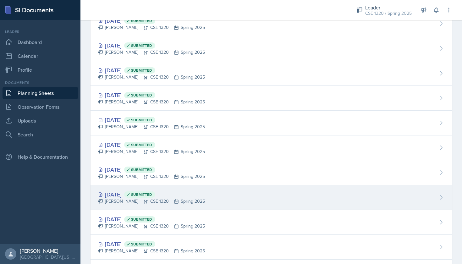
scroll to position [276, 0]
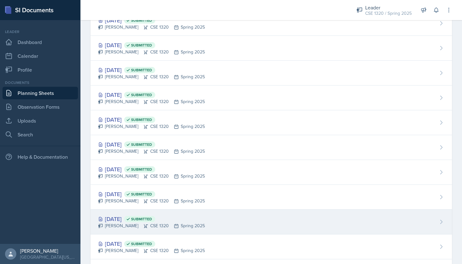
click at [229, 221] on div "[DATE] Submitted [PERSON_NAME] CSE 1320 Spring 2025" at bounding box center [272, 222] width 362 height 25
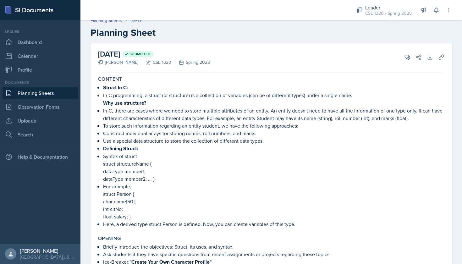
scroll to position [6, 0]
click at [64, 97] on link "Planning Sheets" at bounding box center [40, 93] width 75 height 13
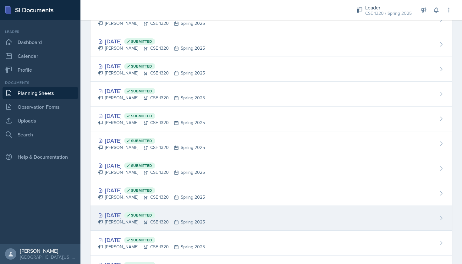
scroll to position [330, 0]
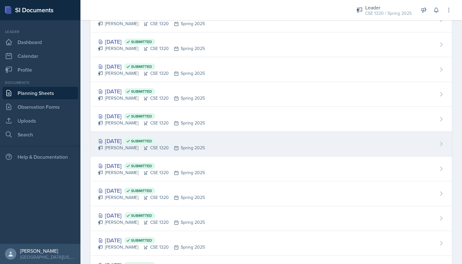
click at [253, 144] on div "[DATE] Submitted [PERSON_NAME] CSE 1320 Spring 2025" at bounding box center [272, 144] width 362 height 25
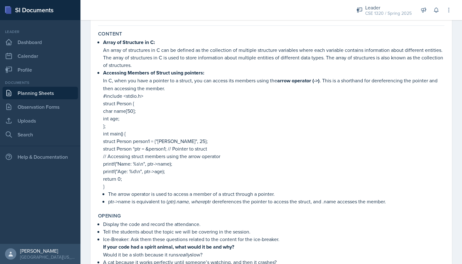
scroll to position [31, 0]
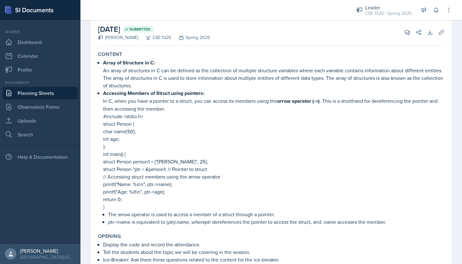
click at [52, 92] on link "Planning Sheets" at bounding box center [40, 93] width 75 height 13
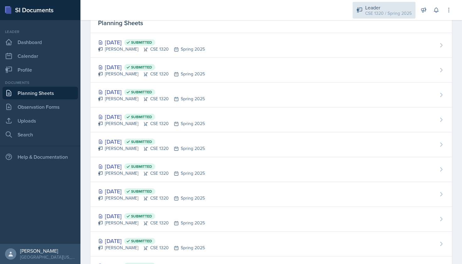
click at [384, 18] on div "Leader CSE 1320 / Spring 2025" at bounding box center [384, 10] width 63 height 17
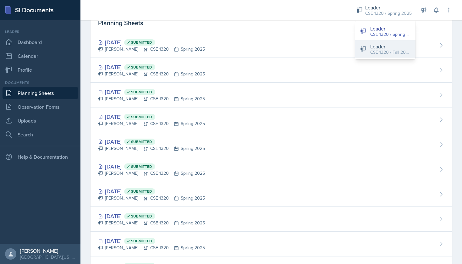
click at [390, 55] on div "CSE 1320 / Fall 2025" at bounding box center [391, 52] width 40 height 7
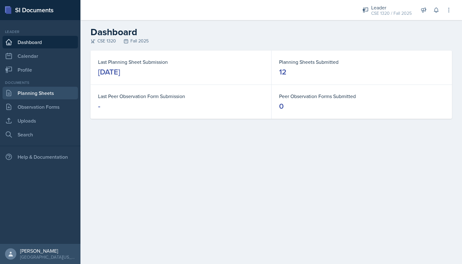
click at [54, 95] on link "Planning Sheets" at bounding box center [40, 93] width 75 height 13
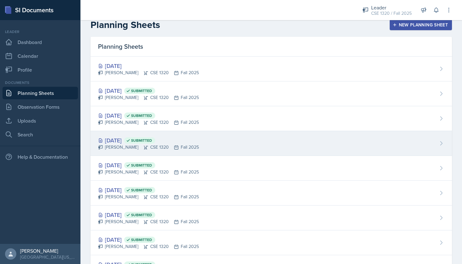
scroll to position [8, 0]
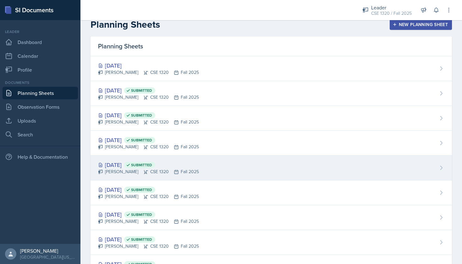
click at [234, 172] on div "[DATE] Submitted [PERSON_NAME] CSE 1320 Fall 2025" at bounding box center [272, 168] width 362 height 25
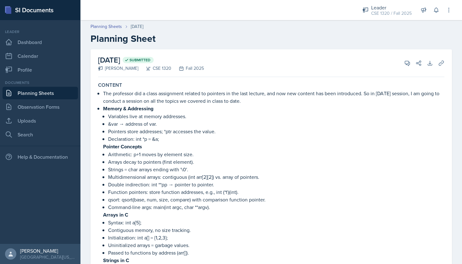
scroll to position [2, 0]
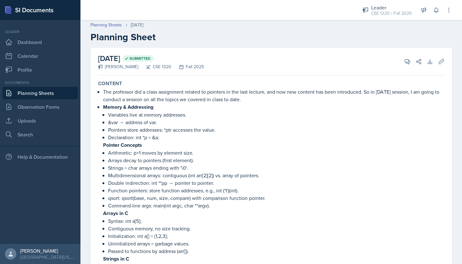
click at [59, 90] on link "Planning Sheets" at bounding box center [40, 93] width 75 height 13
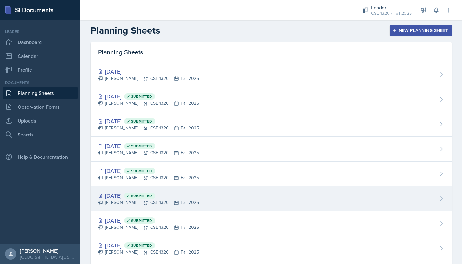
click at [231, 202] on div "[DATE] Submitted [PERSON_NAME] CSE 1320 Fall 2025" at bounding box center [272, 199] width 362 height 25
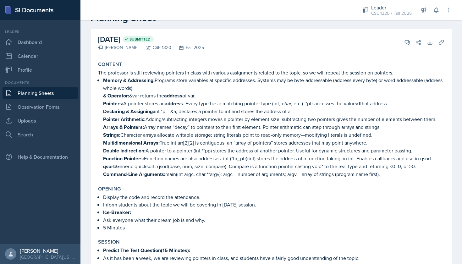
scroll to position [21, 0]
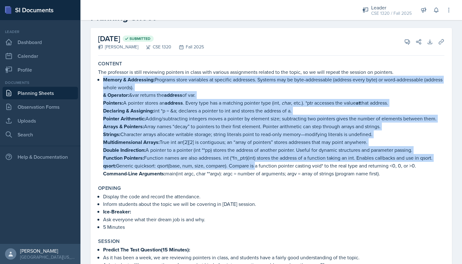
drag, startPoint x: 97, startPoint y: 78, endPoint x: 258, endPoint y: 163, distance: 182.5
click at [258, 163] on div "Content The professor is still reviewing pointers in class with various assignm…" at bounding box center [272, 119] width 352 height 122
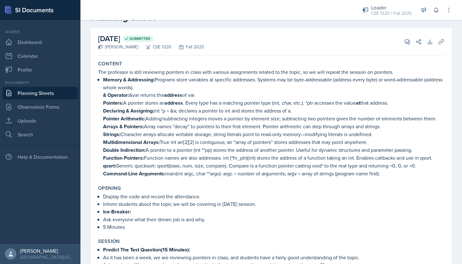
click at [53, 92] on link "Planning Sheets" at bounding box center [40, 93] width 75 height 13
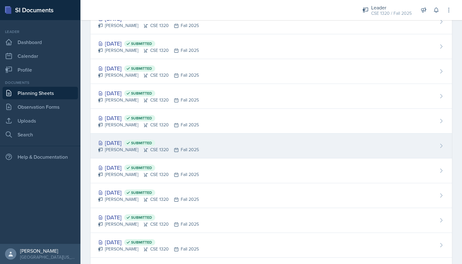
scroll to position [91, 0]
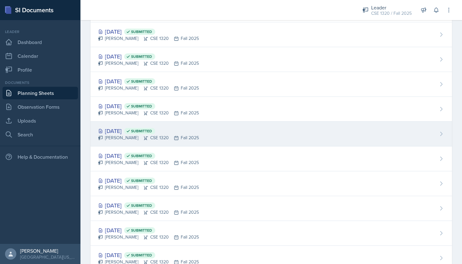
click at [228, 138] on div "[DATE] Submitted [PERSON_NAME] CSE 1320 Fall 2025" at bounding box center [272, 134] width 362 height 25
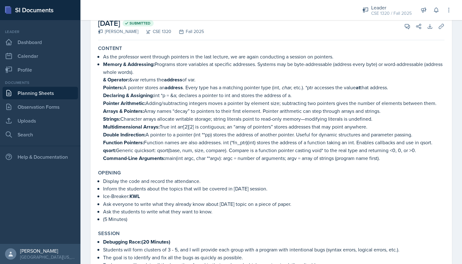
scroll to position [41, 0]
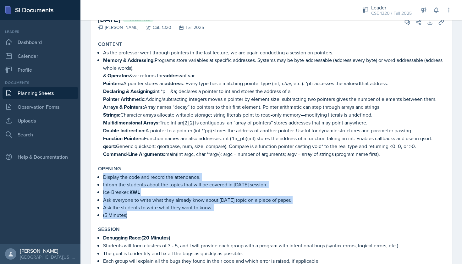
drag, startPoint x: 133, startPoint y: 214, endPoint x: 100, endPoint y: 174, distance: 51.6
click at [100, 174] on div "Display the code and record the attendance. Inform the students about the topic…" at bounding box center [271, 196] width 347 height 46
copy div "Display the code and record the attendance. Inform the students about the topic…"
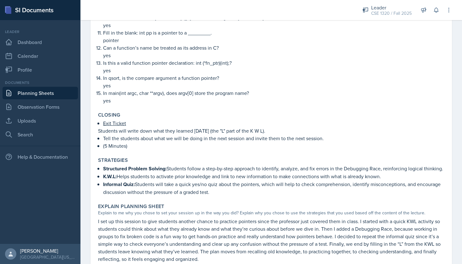
scroll to position [486, 0]
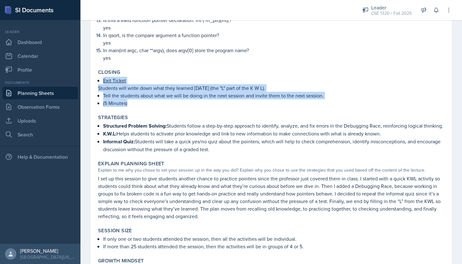
drag, startPoint x: 137, startPoint y: 111, endPoint x: 92, endPoint y: 91, distance: 48.6
copy div "Exit Ticket Students will write down what they learned [DATE] (the "L" part of …"
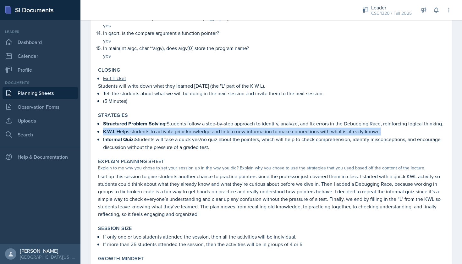
drag, startPoint x: 384, startPoint y: 139, endPoint x: 97, endPoint y: 142, distance: 287.5
click at [97, 142] on div "Strategies Structured Problem Solving: Students follow a step-by-step approach …" at bounding box center [272, 132] width 352 height 44
copy p "K.W.L: Helps students to activate prior knowledge and link to new information t…"
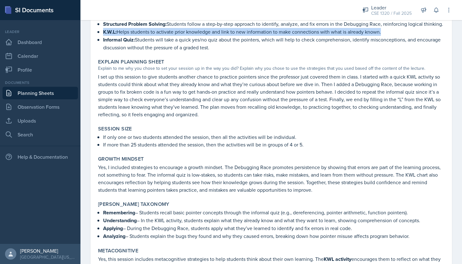
scroll to position [597, 0]
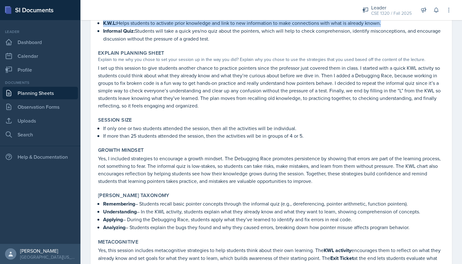
click at [57, 93] on link "Planning Sheets" at bounding box center [40, 93] width 75 height 13
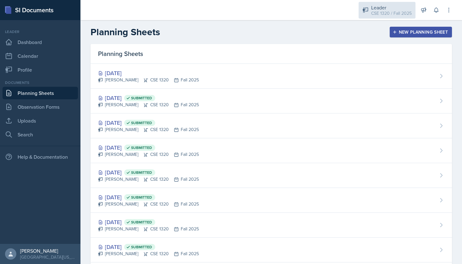
click at [382, 15] on div "CSE 1320 / Fall 2025" at bounding box center [391, 13] width 41 height 7
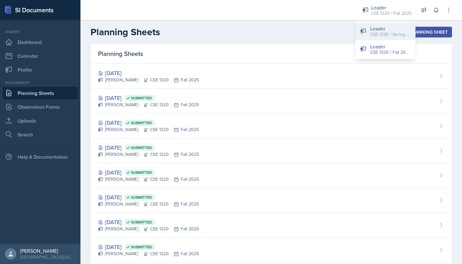
click at [382, 36] on div "CSE 1320 / Spring 2025" at bounding box center [391, 34] width 40 height 7
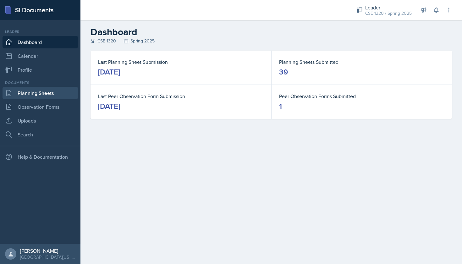
click at [40, 96] on link "Planning Sheets" at bounding box center [40, 93] width 75 height 13
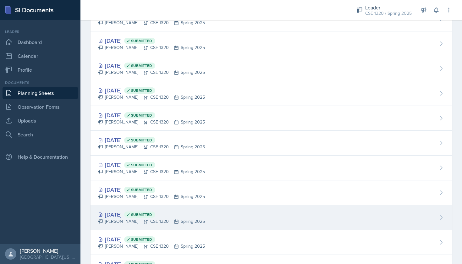
scroll to position [202, 0]
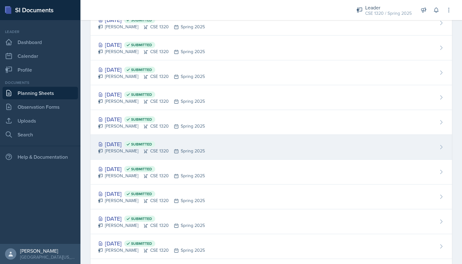
click at [224, 152] on div "[DATE] Submitted [PERSON_NAME] CSE 1320 Spring 2025" at bounding box center [272, 147] width 362 height 25
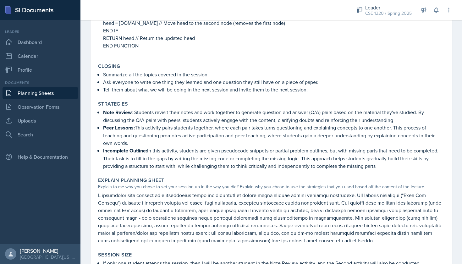
scroll to position [625, 0]
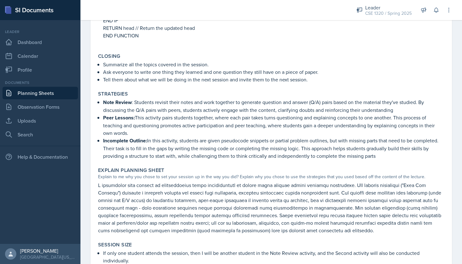
drag, startPoint x: 130, startPoint y: 133, endPoint x: 103, endPoint y: 119, distance: 31.1
click at [103, 119] on div "Note Review : Students revisit their notes and work together to generate questi…" at bounding box center [271, 128] width 347 height 61
copy p "Peer Lessons: This activity pairs students together, where each pair takes turn…"
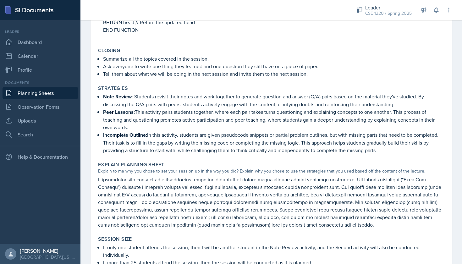
click at [39, 94] on link "Planning Sheets" at bounding box center [40, 93] width 75 height 13
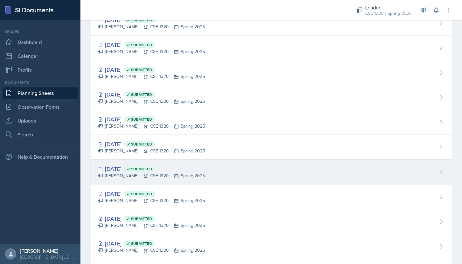
scroll to position [657, 0]
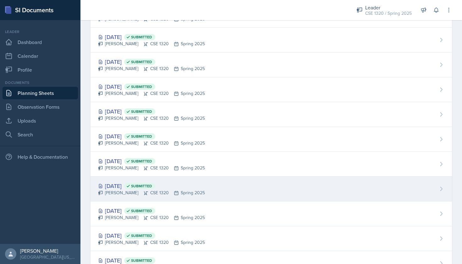
click at [232, 182] on div "[DATE] Submitted [PERSON_NAME] CSE 1320 Spring 2025" at bounding box center [272, 189] width 362 height 25
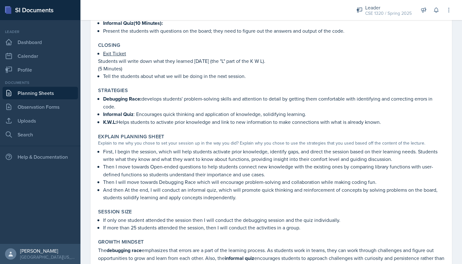
scroll to position [238, 0]
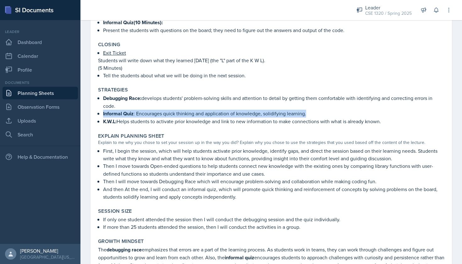
drag, startPoint x: 307, startPoint y: 116, endPoint x: 103, endPoint y: 114, distance: 203.8
click at [103, 114] on p "Informal Quiz : Encourages quick thinking and application of knowledge, solidif…" at bounding box center [274, 114] width 342 height 8
copy p "Informal Quiz : Encourages quick thinking and application of knowledge, solidif…"
